Goal: Information Seeking & Learning: Check status

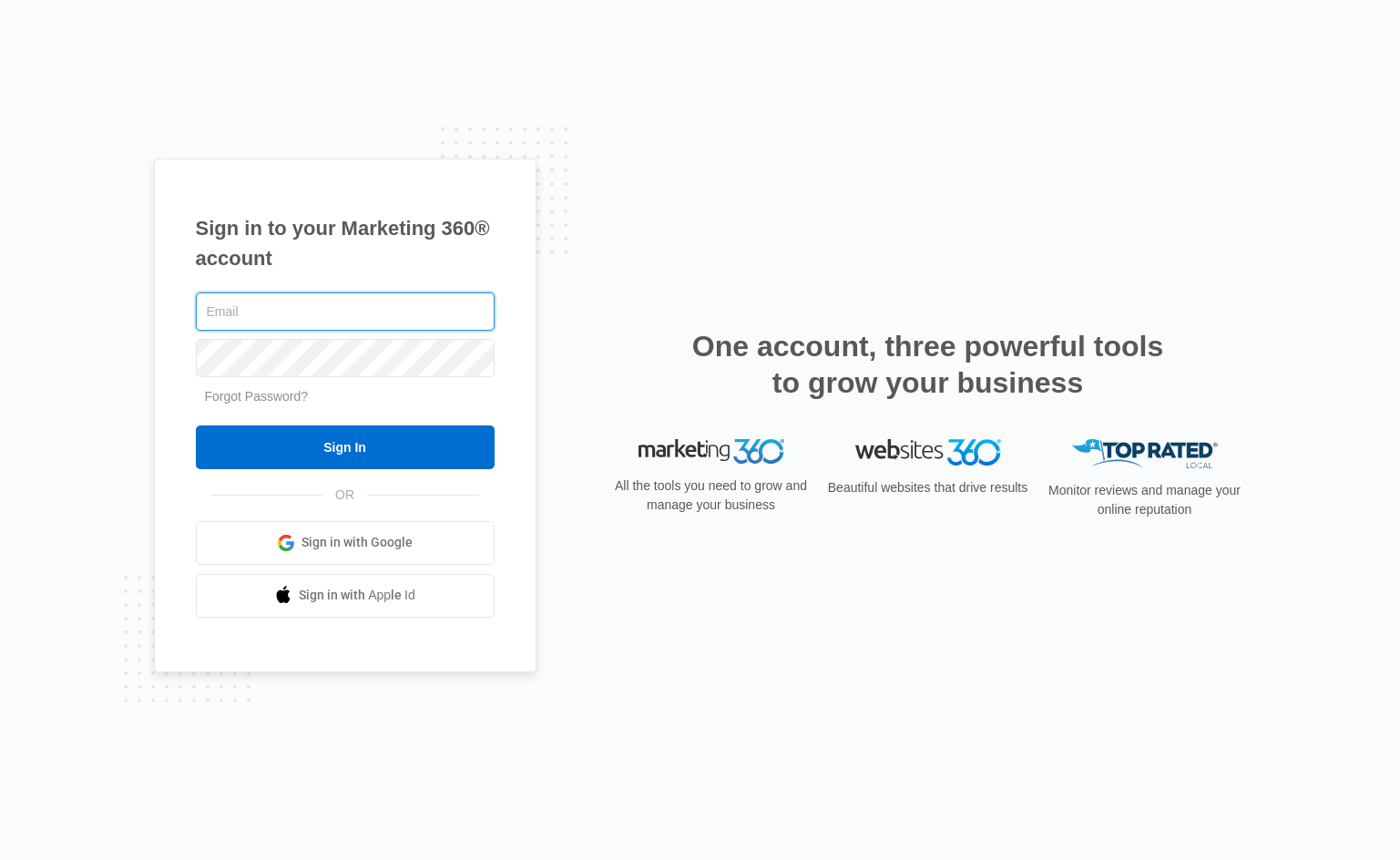
click at [343, 319] on input "text" at bounding box center [345, 311] width 298 height 38
type input "[EMAIL_ADDRESS][DOMAIN_NAME]"
click at [196, 425] on input "Sign In" at bounding box center [345, 446] width 298 height 44
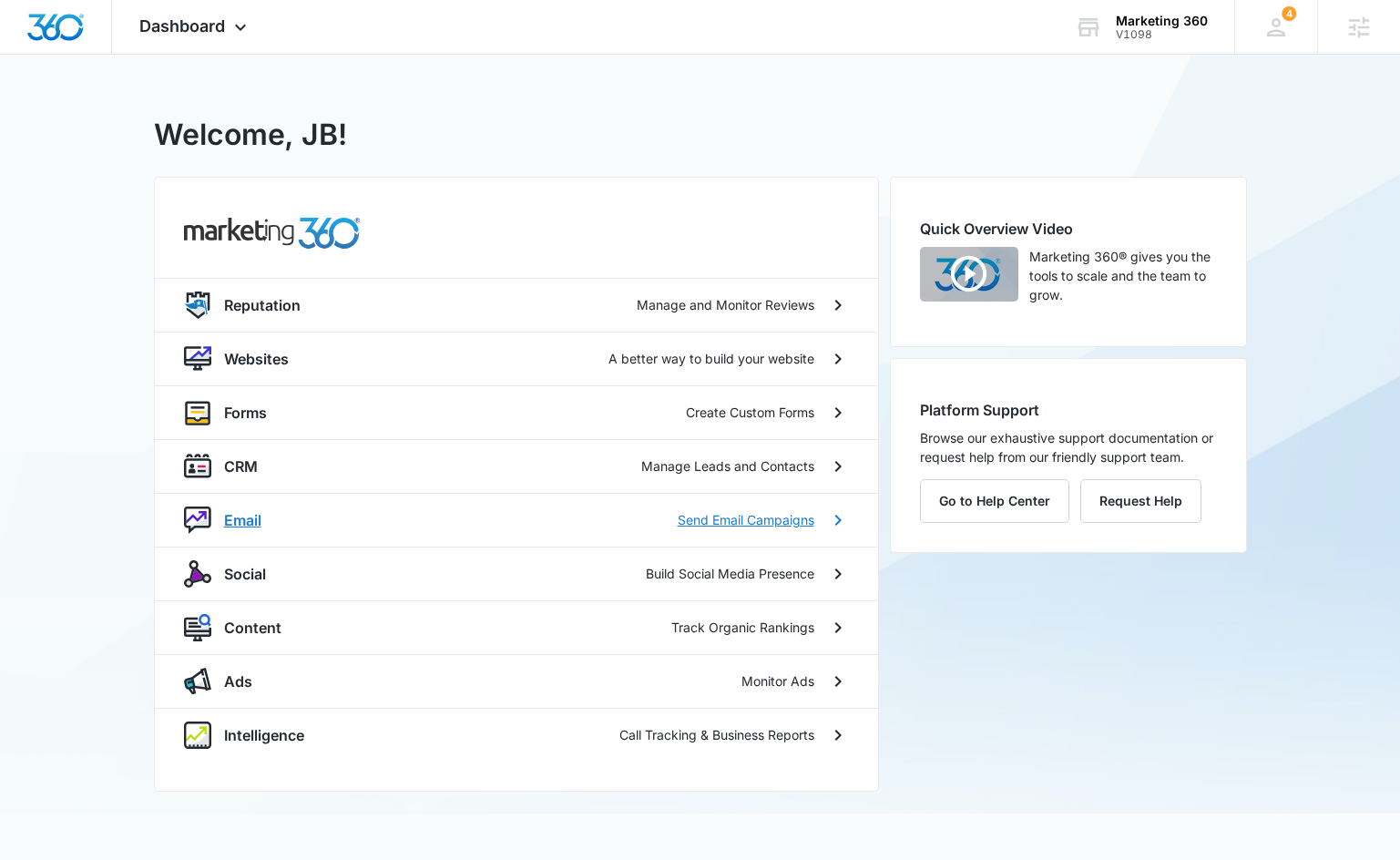
click at [241, 522] on p "Email" at bounding box center [242, 520] width 38 height 22
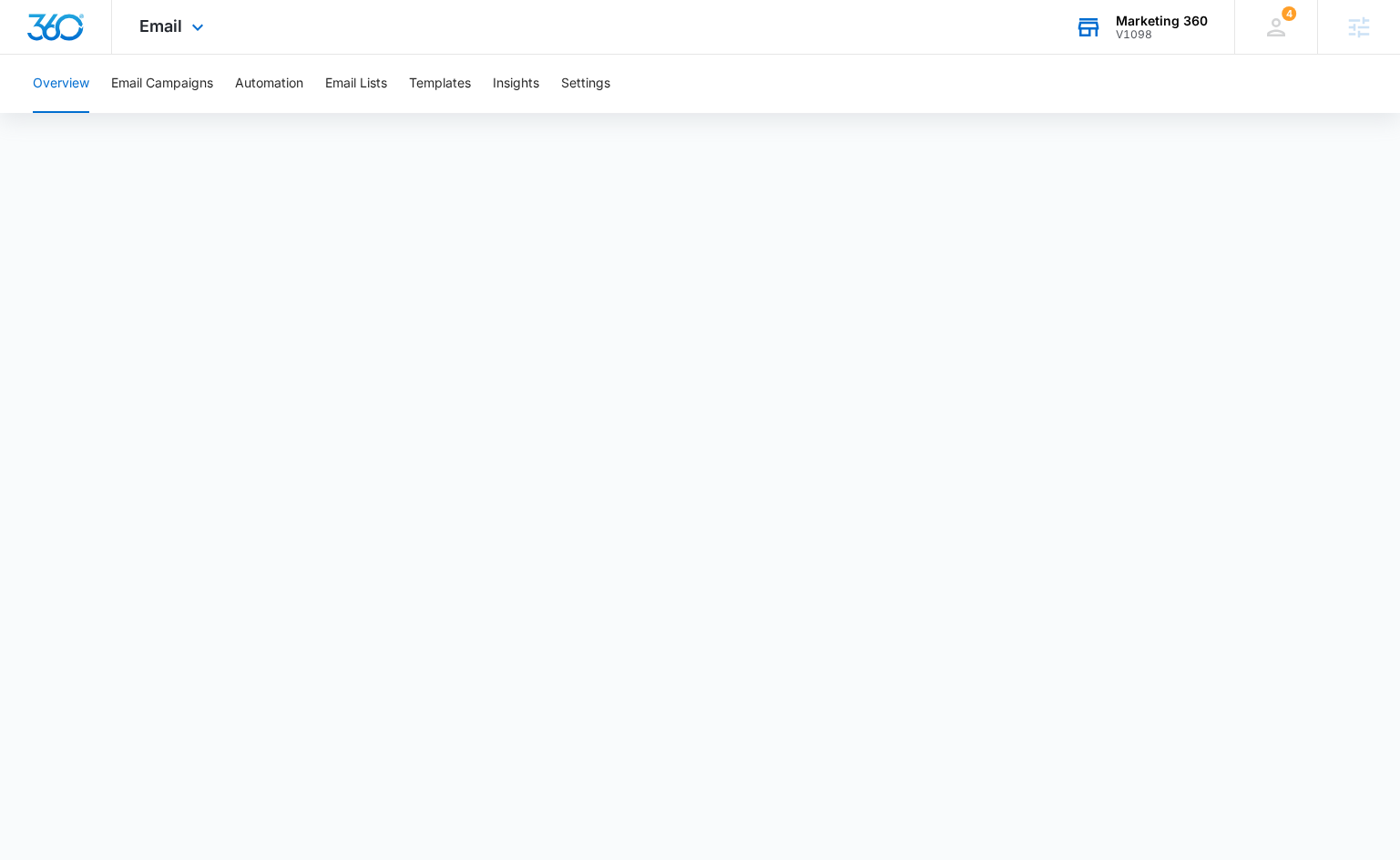
click at [1168, 18] on div "Marketing 360" at bounding box center [1162, 20] width 92 height 15
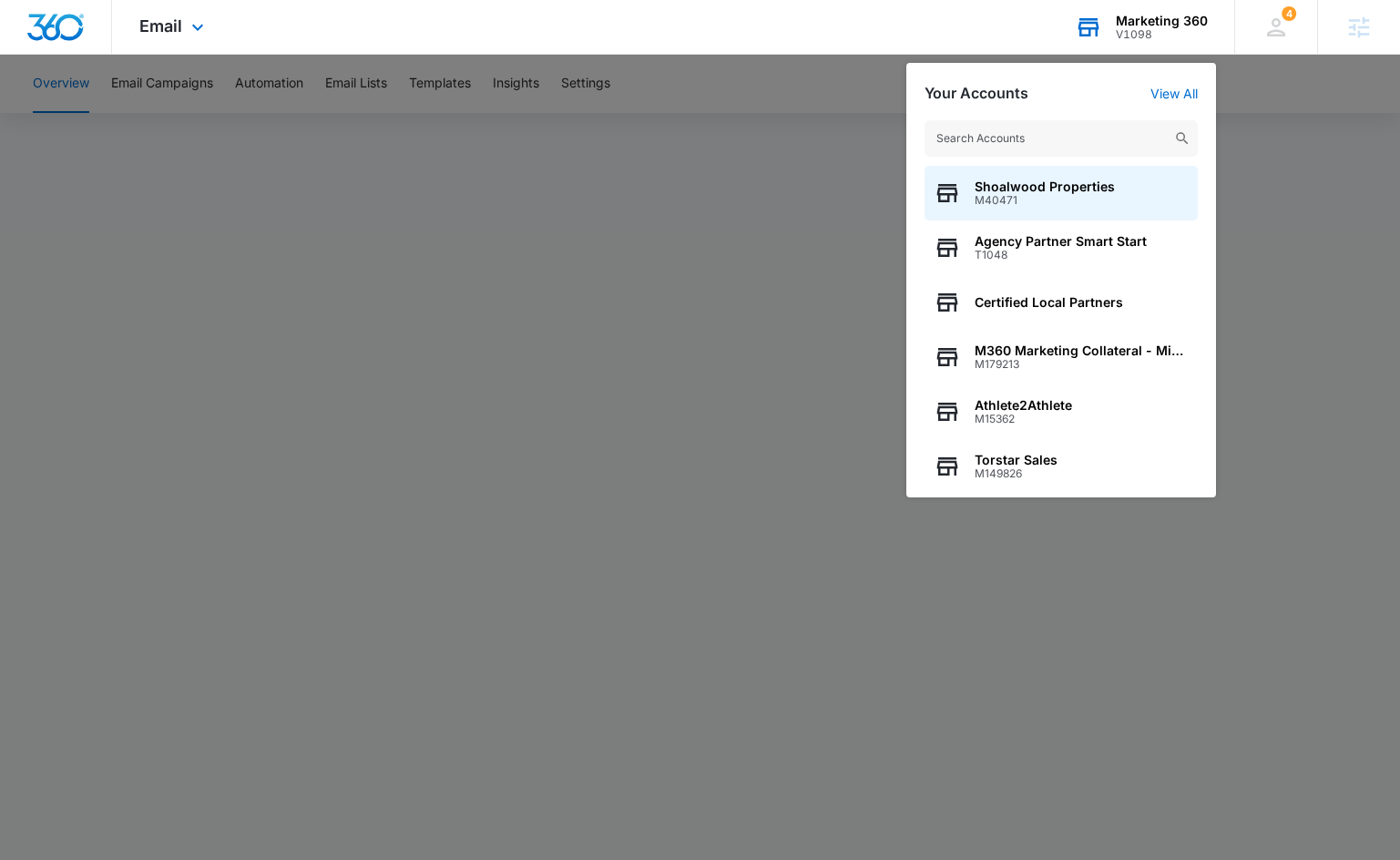
click at [1026, 130] on input "text" at bounding box center [1061, 138] width 273 height 37
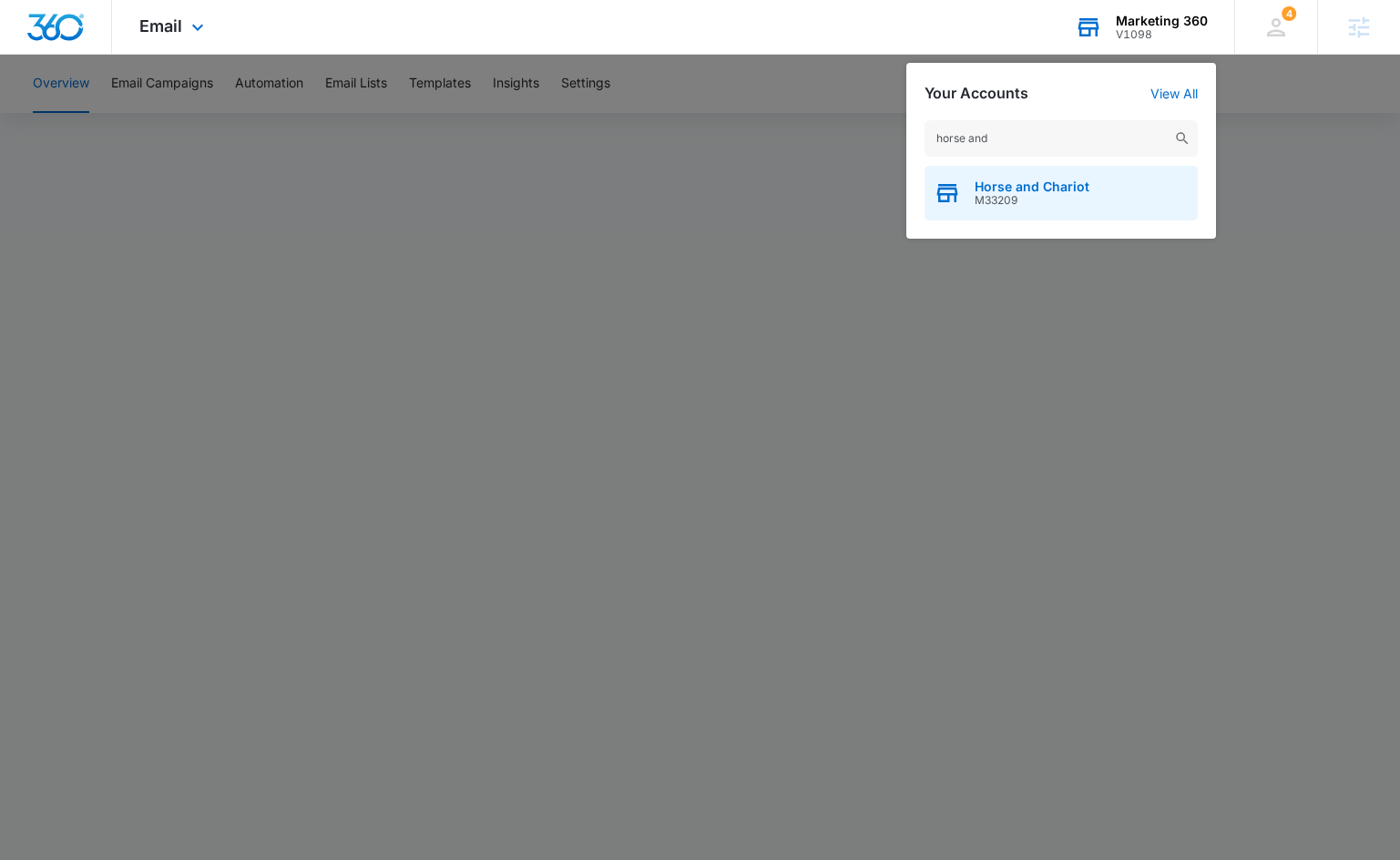
type input "horse and"
click at [1034, 204] on span "M33209" at bounding box center [1032, 200] width 114 height 13
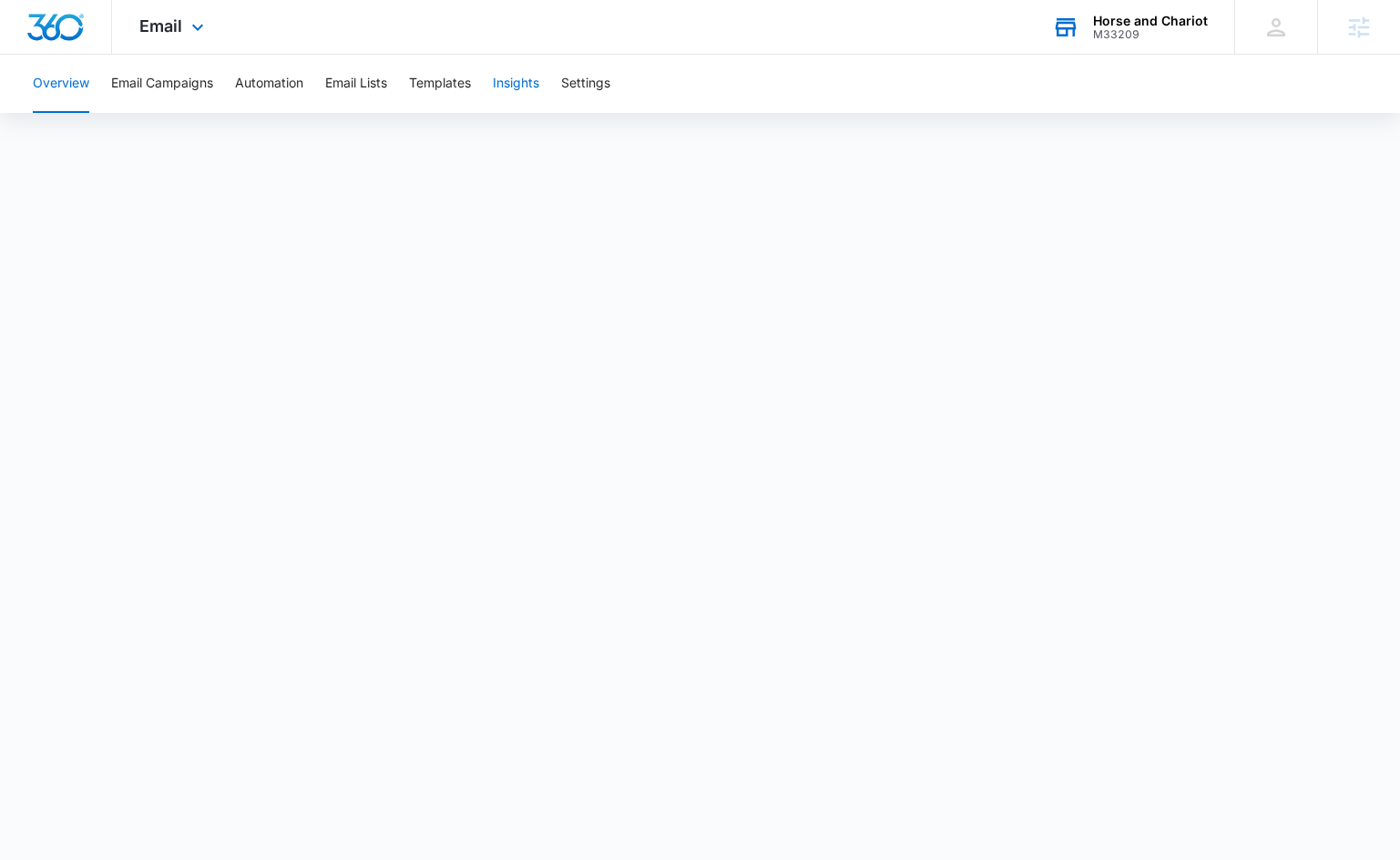
click at [513, 88] on button "Insights" at bounding box center [516, 83] width 47 height 58
